Goal: Navigation & Orientation: Find specific page/section

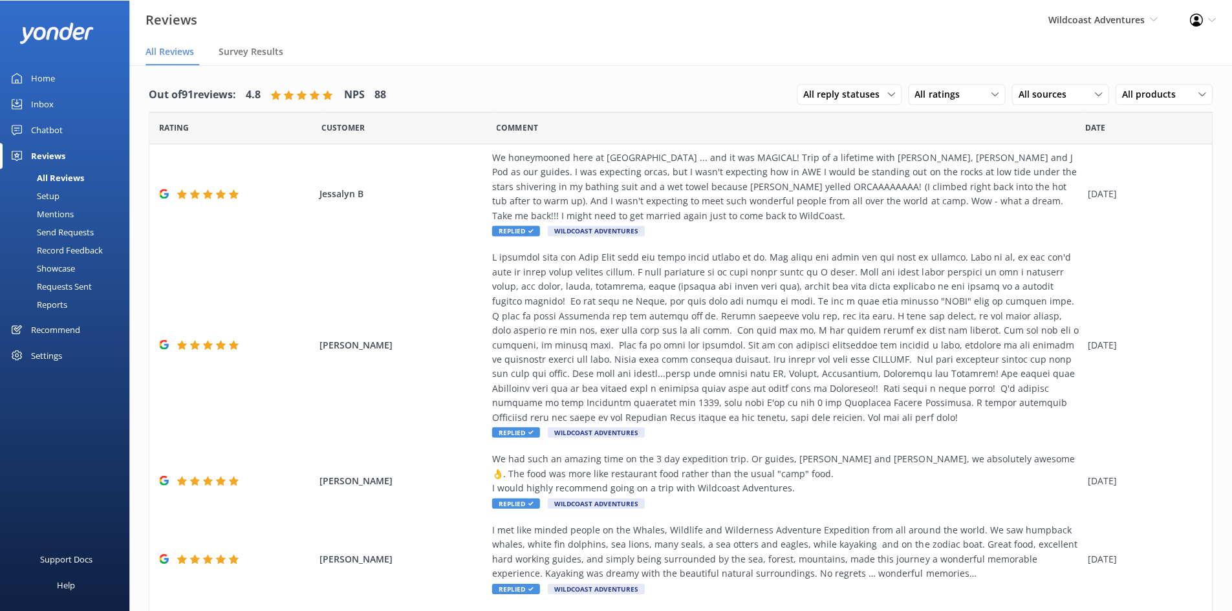
scroll to position [26, 0]
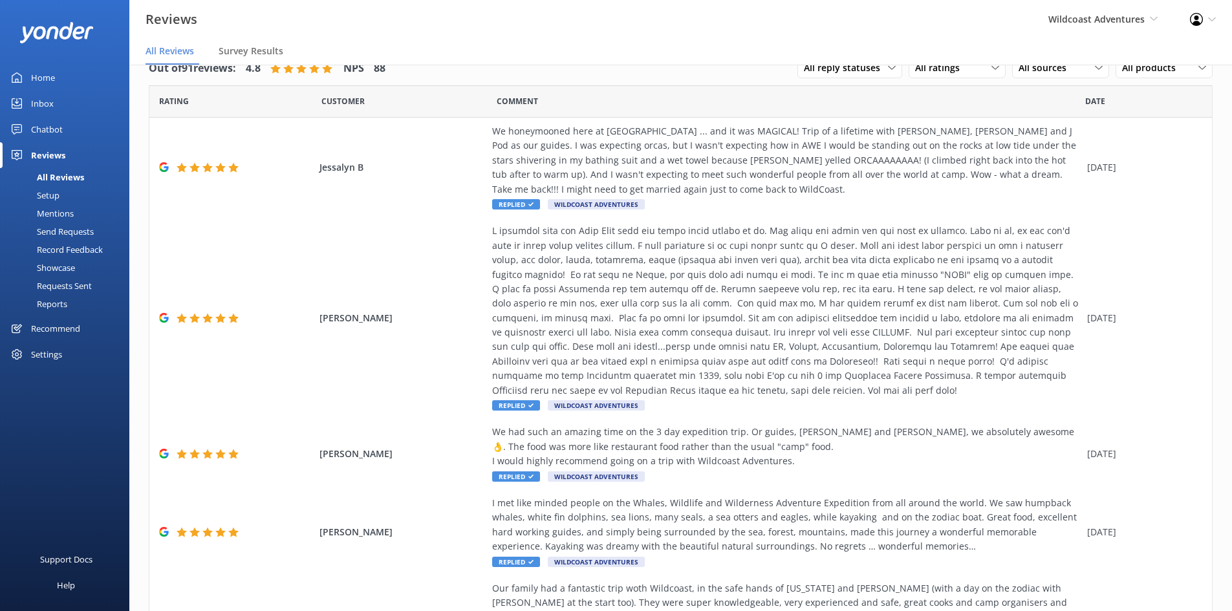
click at [45, 70] on div "Home" at bounding box center [43, 78] width 24 height 26
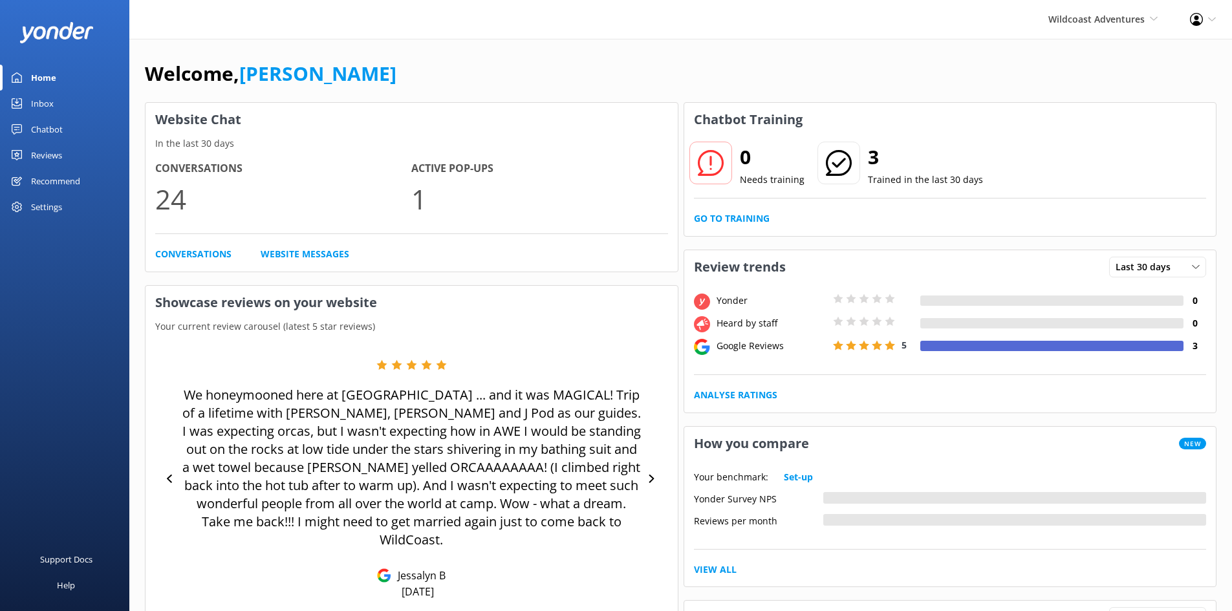
click at [1091, 27] on div "Wildcoast Adventures Wildcoast Adventures [PERSON_NAME] River Whale Watching" at bounding box center [1103, 19] width 142 height 39
click at [1078, 87] on link "[PERSON_NAME] River Whale Watching" at bounding box center [1109, 92] width 129 height 43
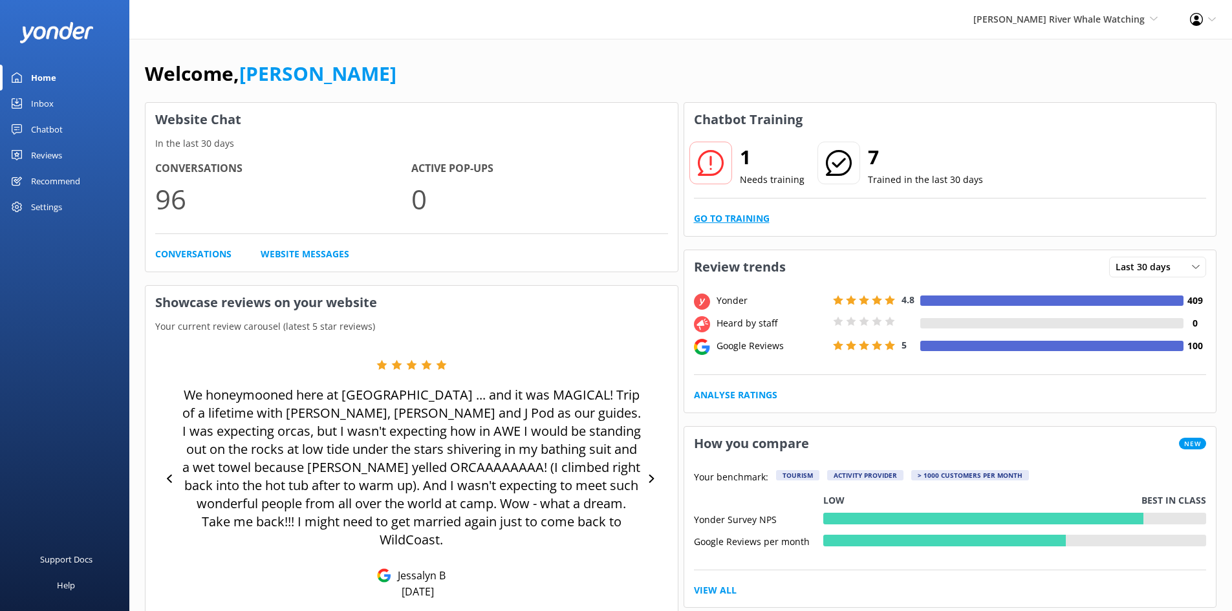
click at [730, 214] on link "Go to Training" at bounding box center [732, 218] width 76 height 14
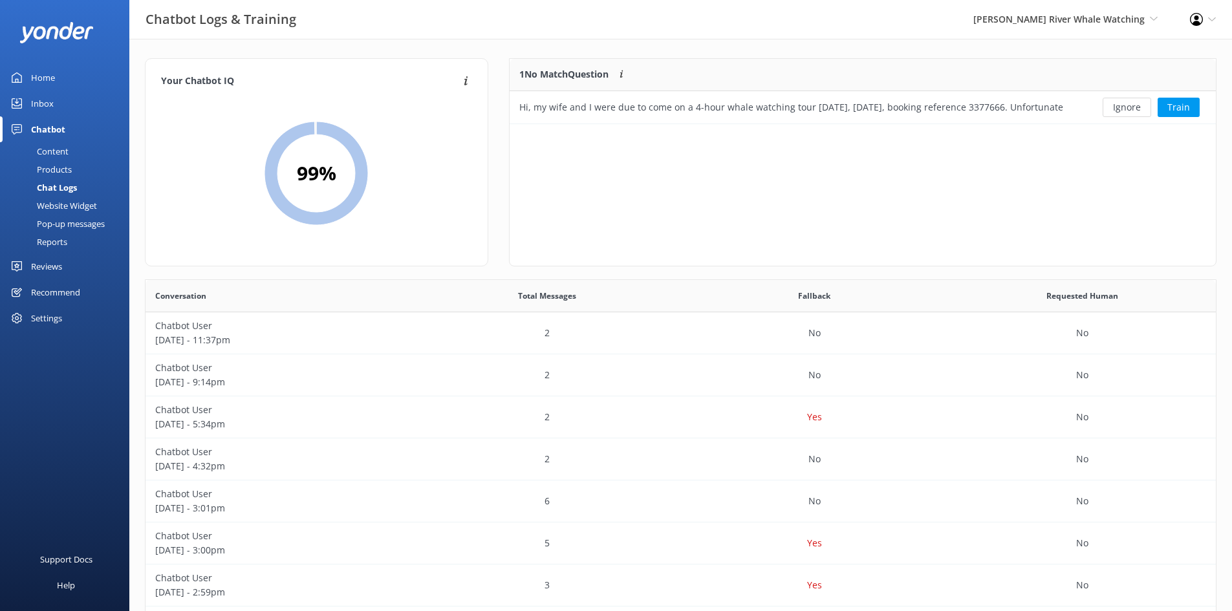
scroll to position [56, 696]
